Goal: Information Seeking & Learning: Learn about a topic

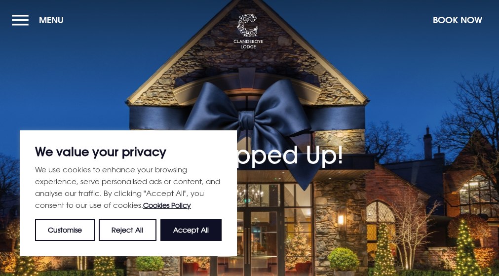
click at [200, 234] on button "Accept All" at bounding box center [190, 230] width 61 height 22
checkbox input "true"
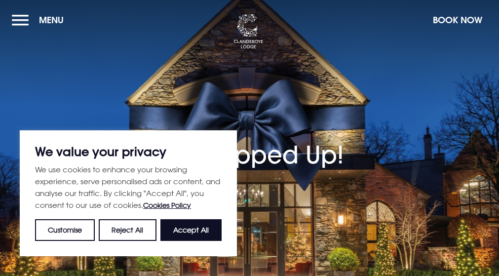
checkbox input "true"
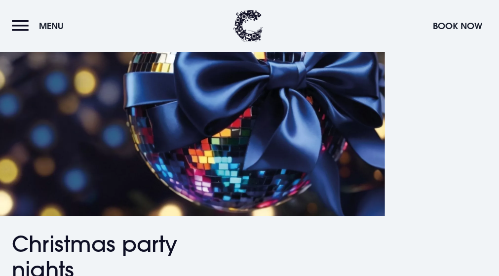
scroll to position [542, 0]
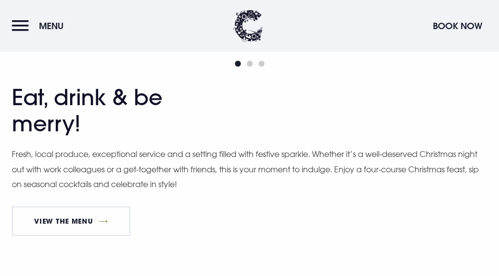
scroll to position [592, 0]
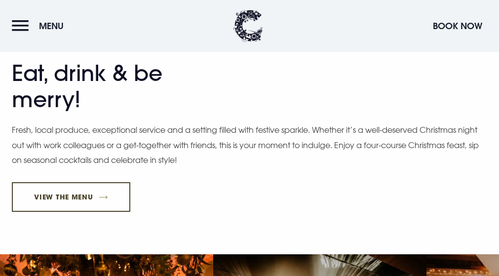
click at [130, 182] on link "View The Menu" at bounding box center [71, 197] width 118 height 30
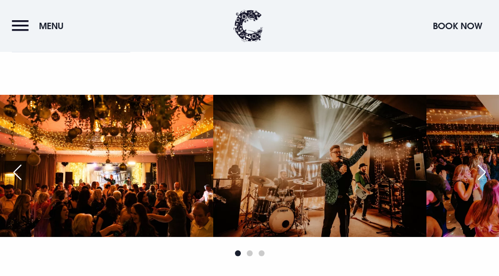
scroll to position [888, 0]
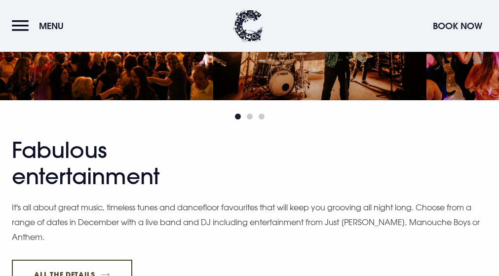
click at [132, 259] on link "All The Details" at bounding box center [72, 274] width 120 height 30
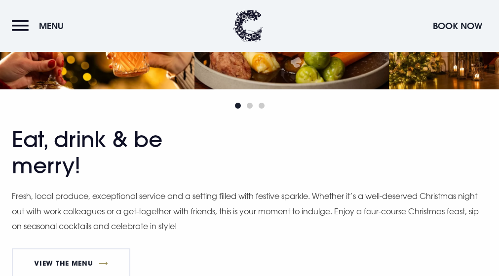
scroll to position [542, 0]
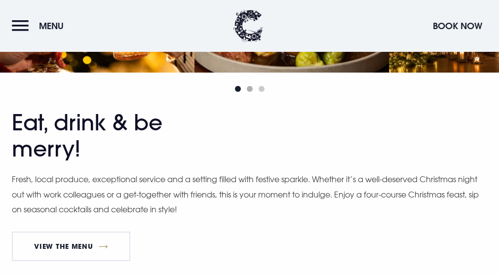
click at [252, 92] on span "Go to slide 2" at bounding box center [250, 89] width 6 height 6
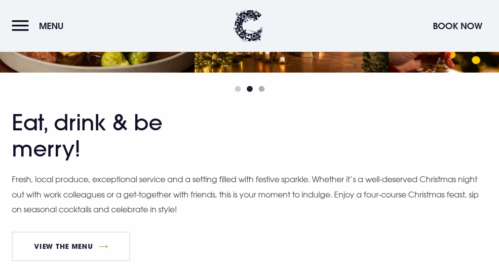
click at [264, 92] on span "Go to slide 3" at bounding box center [261, 89] width 6 height 6
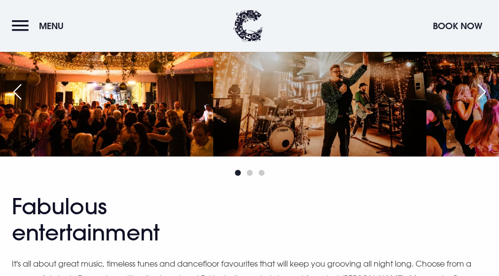
scroll to position [838, 0]
